Goal: Transaction & Acquisition: Subscribe to service/newsletter

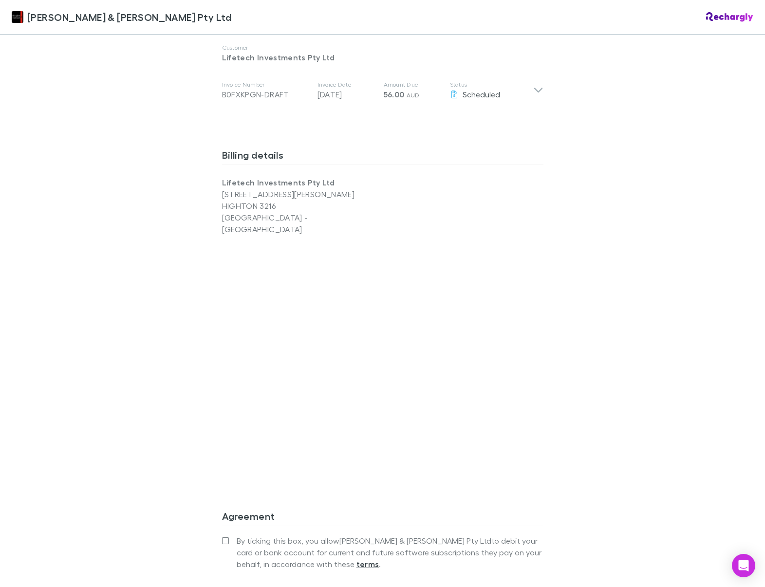
scroll to position [633, 0]
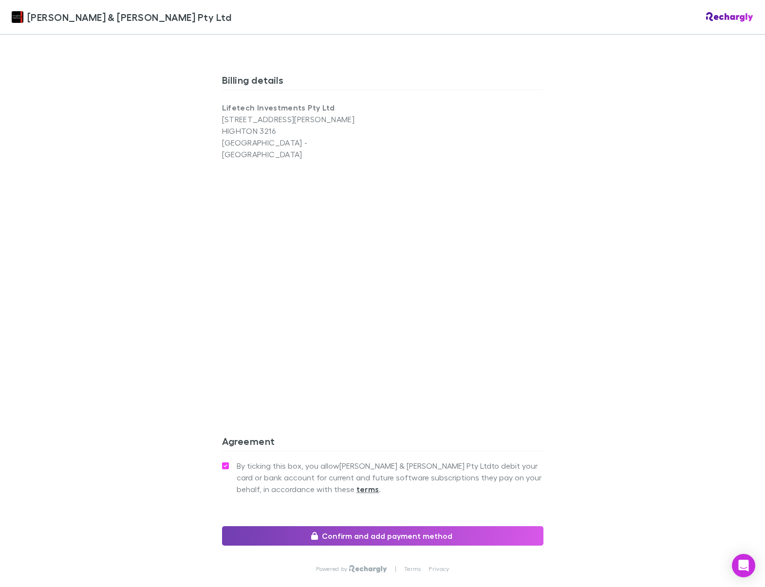
click at [295, 526] on button "Confirm and add payment method" at bounding box center [382, 535] width 321 height 19
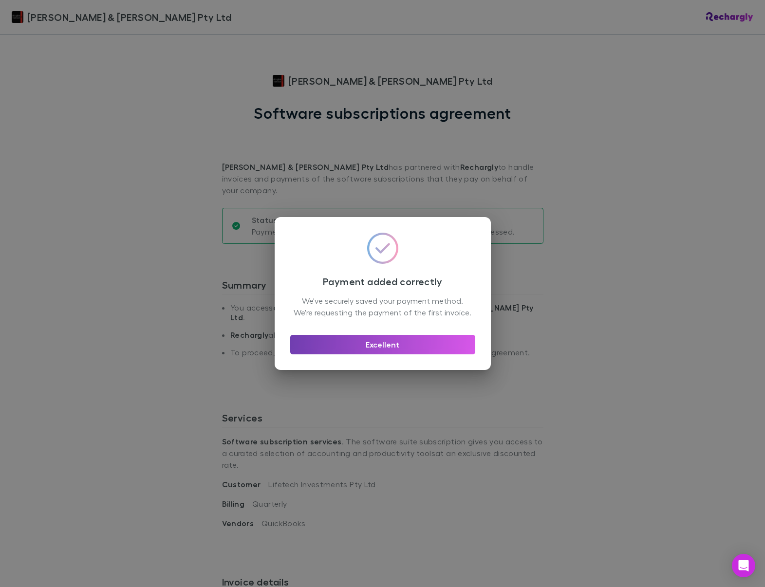
click at [455, 350] on button "Excellent" at bounding box center [382, 344] width 185 height 19
